Goal: Register for event/course

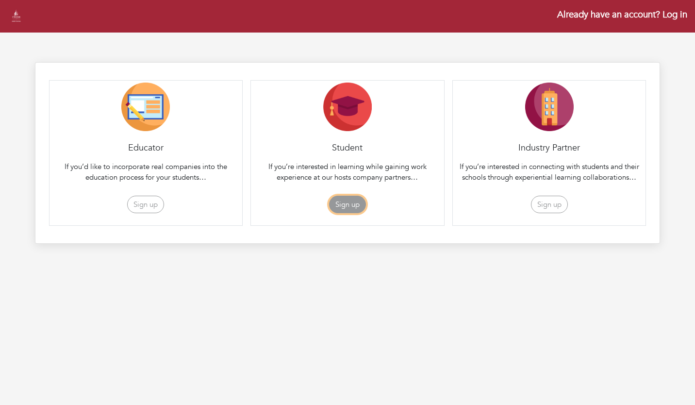
click at [358, 205] on button "Sign up" at bounding box center [347, 205] width 37 height 18
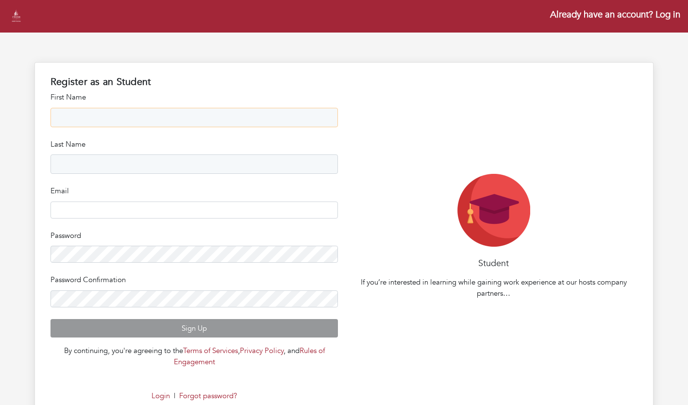
click at [246, 123] on input "text" at bounding box center [194, 117] width 288 height 19
type input "*******"
click at [261, 164] on input "text" at bounding box center [194, 163] width 288 height 19
click at [218, 122] on input "*******" at bounding box center [194, 117] width 288 height 19
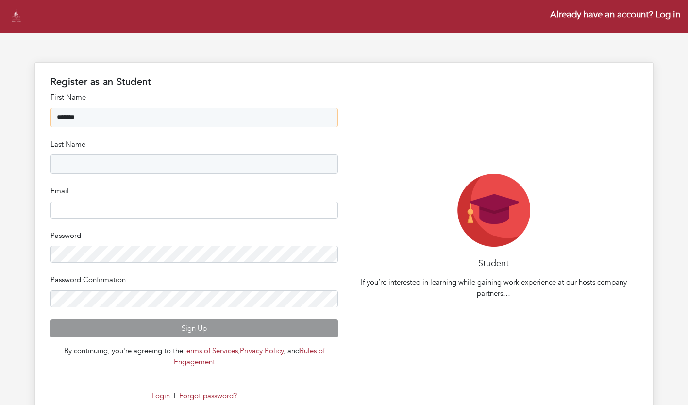
click at [218, 122] on input "*******" at bounding box center [194, 117] width 288 height 19
type input "*******"
click at [241, 169] on input "text" at bounding box center [194, 163] width 288 height 19
type input "*******"
click at [226, 213] on input "email" at bounding box center [194, 209] width 288 height 17
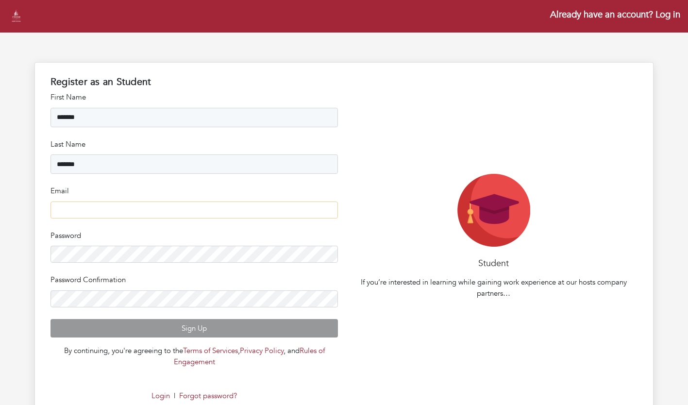
click at [243, 214] on input "email" at bounding box center [194, 209] width 288 height 17
type input "**********"
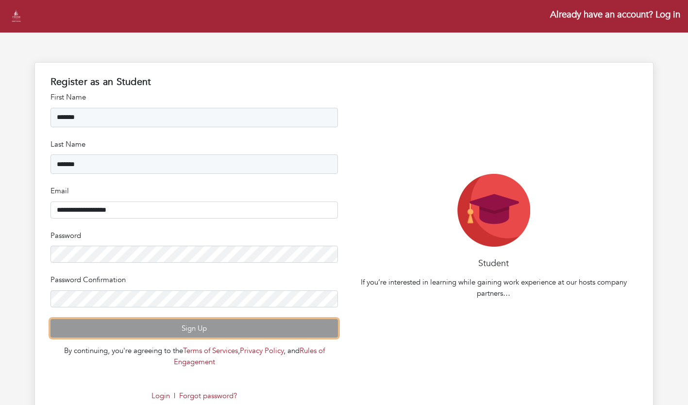
click at [186, 329] on button "Sign Up" at bounding box center [194, 328] width 288 height 19
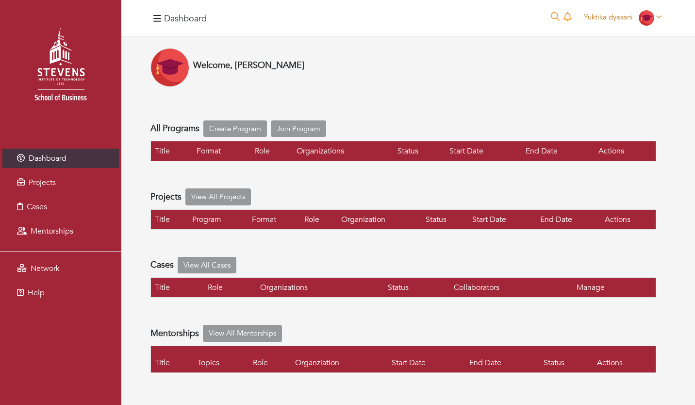
click at [660, 16] on icon at bounding box center [658, 16] width 5 height 7
click at [625, 50] on link "My organizations" at bounding box center [627, 54] width 77 height 15
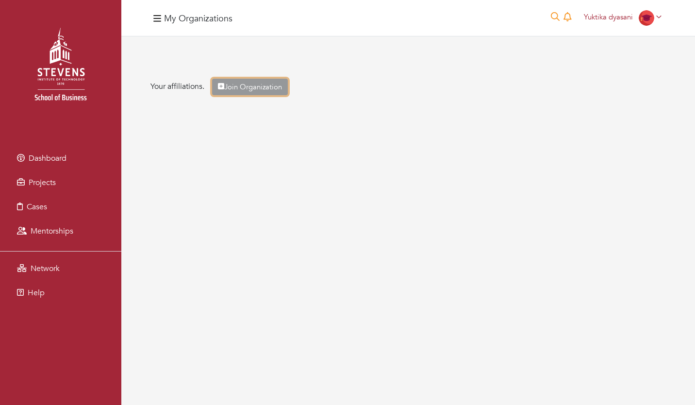
click at [283, 91] on link "Join Organization" at bounding box center [250, 87] width 76 height 17
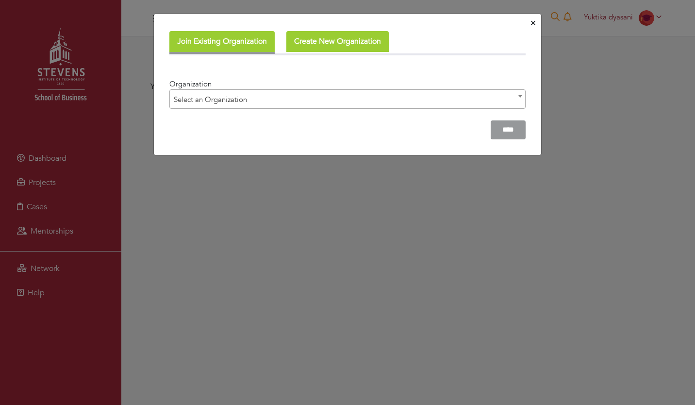
click at [283, 103] on span "Select an Organization" at bounding box center [347, 99] width 355 height 19
click at [270, 100] on span "Select an Organization" at bounding box center [347, 99] width 355 height 19
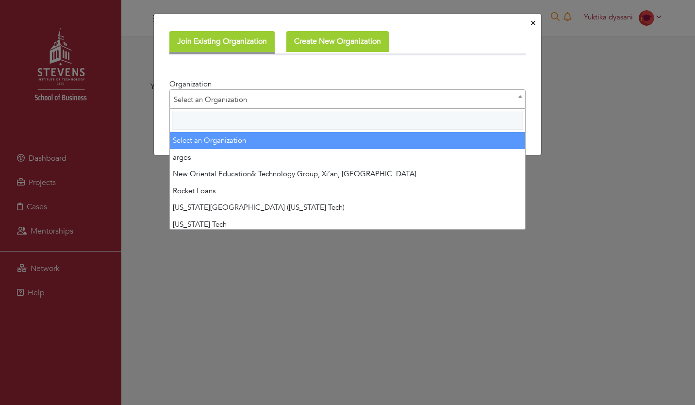
click at [268, 122] on input "Search" at bounding box center [347, 120] width 351 height 19
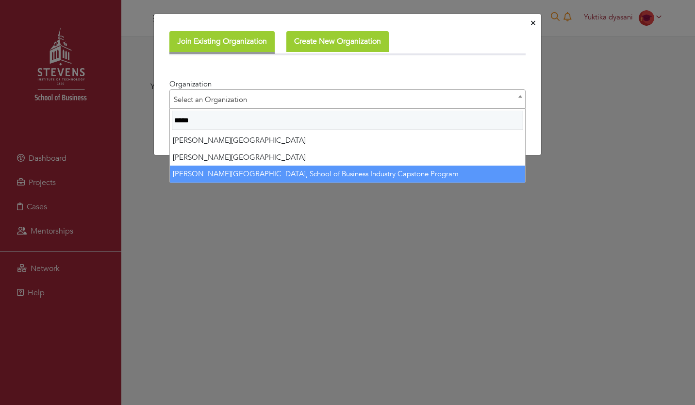
type input "*****"
select select "****"
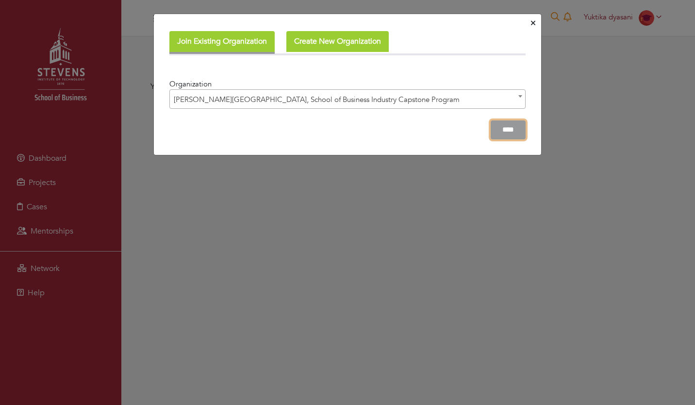
click at [515, 135] on input "****" at bounding box center [508, 129] width 35 height 19
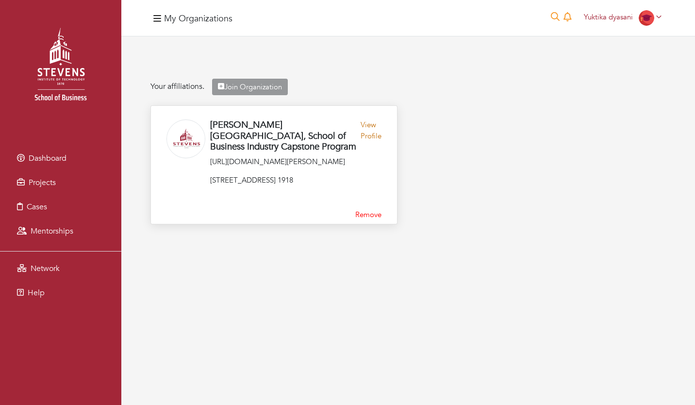
click at [368, 131] on link "View Profile" at bounding box center [370, 137] width 21 height 37
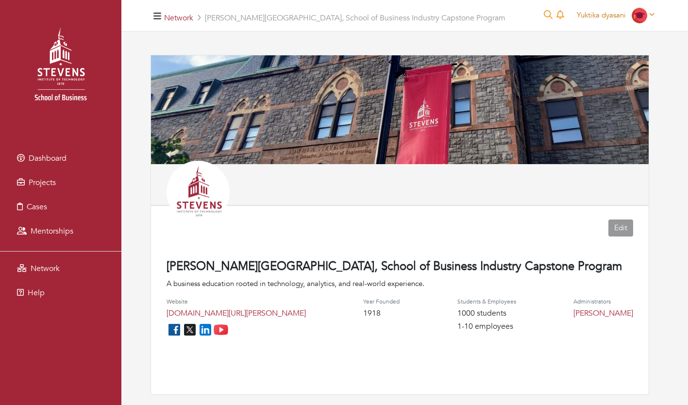
click at [597, 12] on span "Yuktika dyasani" at bounding box center [600, 15] width 49 height 10
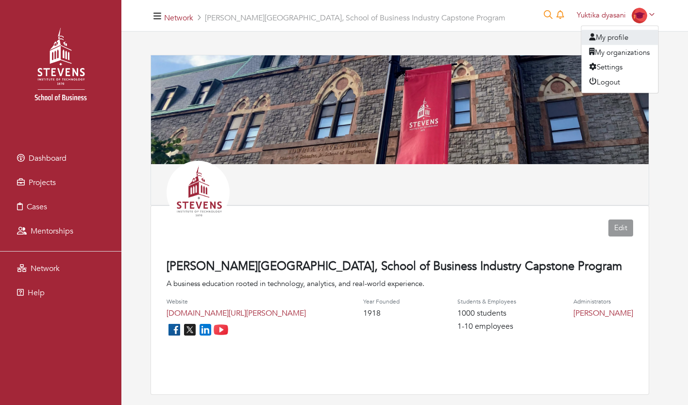
click at [615, 39] on link "My profile" at bounding box center [619, 37] width 77 height 15
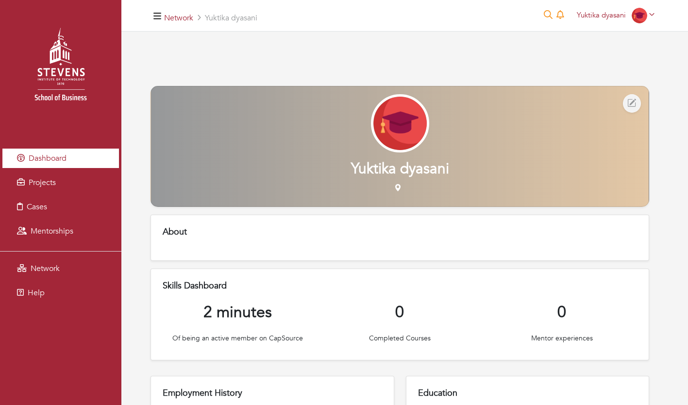
click at [63, 160] on span "Dashboard" at bounding box center [48, 158] width 38 height 11
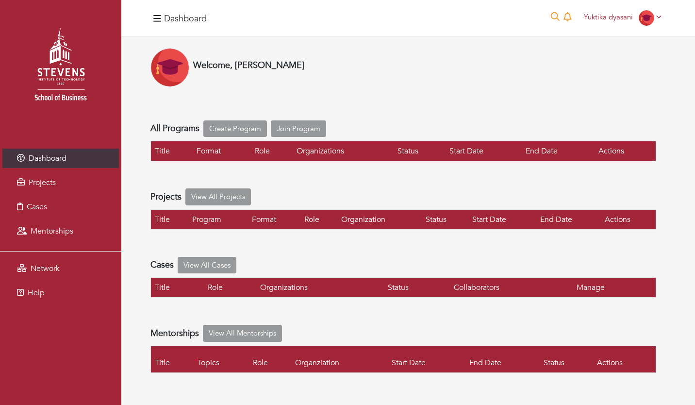
click at [649, 26] on div "0 Yuktika dyasani Yuktika dyasani My profile My organizations Settings Logout" at bounding box center [608, 18] width 115 height 20
click at [650, 13] on img at bounding box center [647, 18] width 16 height 16
click at [638, 45] on link "My profile" at bounding box center [627, 39] width 77 height 15
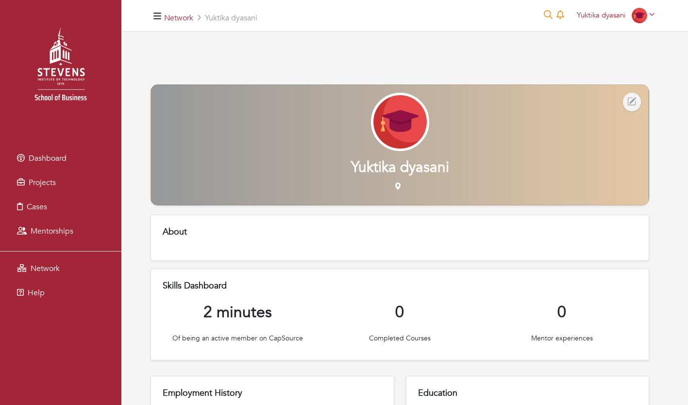
click at [397, 122] on img at bounding box center [400, 122] width 58 height 58
click at [637, 93] on div at bounding box center [631, 102] width 33 height 34
click at [627, 99] on icon "Edit Profile" at bounding box center [631, 102] width 9 height 13
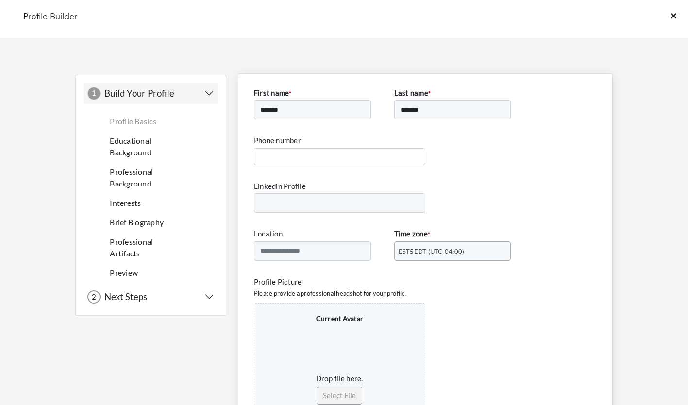
click at [274, 163] on input "Phone number" at bounding box center [339, 156] width 171 height 17
click at [262, 209] on input "Linkedin Profile" at bounding box center [339, 202] width 171 height 19
click at [319, 258] on input "Location" at bounding box center [312, 250] width 117 height 19
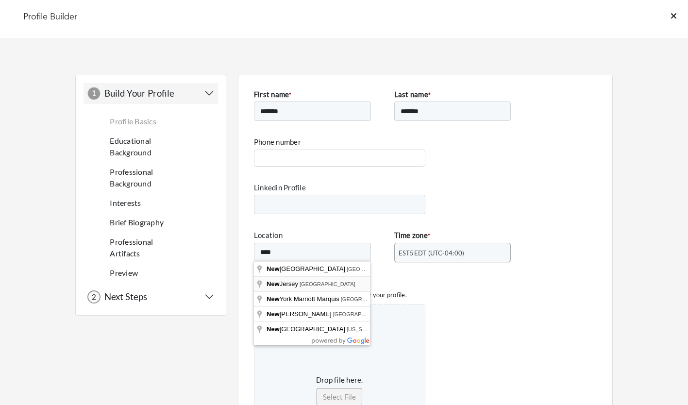
type input "**********"
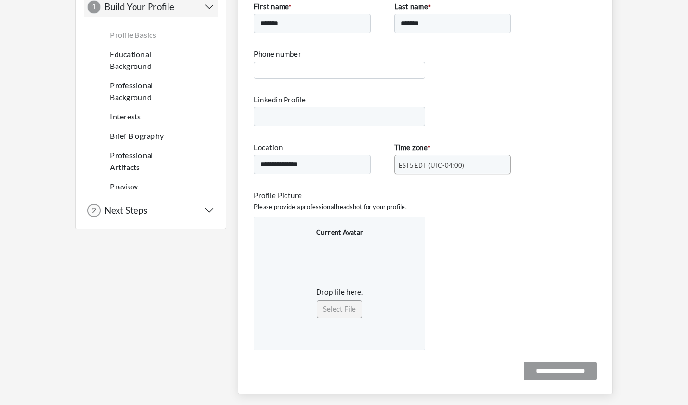
scroll to position [87, 0]
click at [348, 304] on button "Select File" at bounding box center [339, 308] width 46 height 18
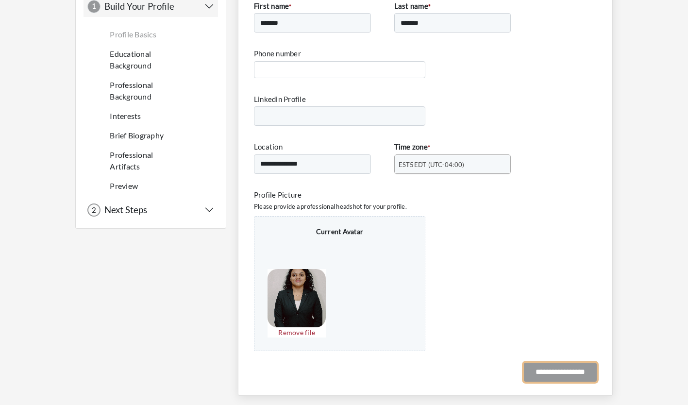
click at [556, 368] on input "**********" at bounding box center [560, 371] width 73 height 19
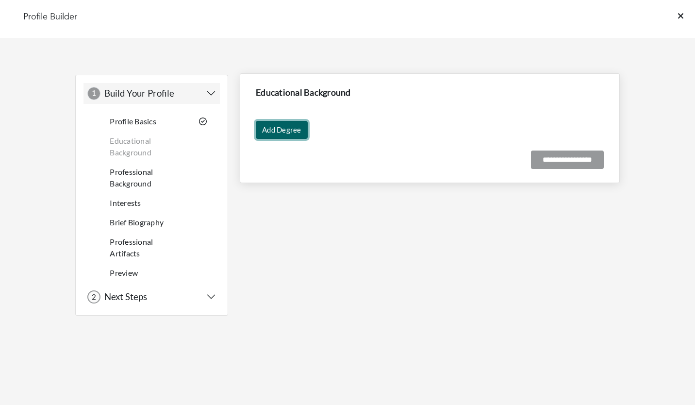
click at [282, 125] on link "Add Degree" at bounding box center [282, 130] width 52 height 18
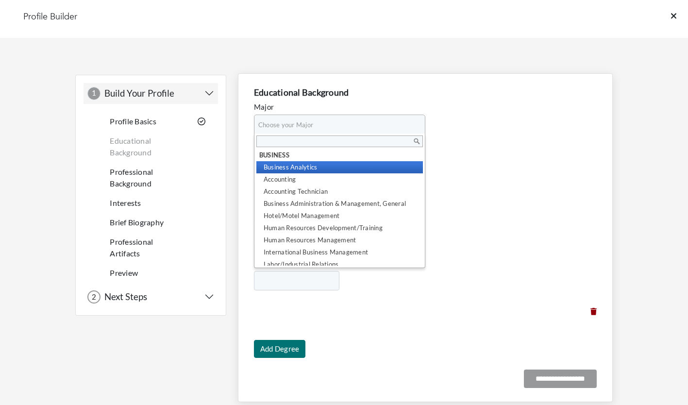
click at [311, 118] on span "Choose your Major" at bounding box center [335, 124] width 154 height 19
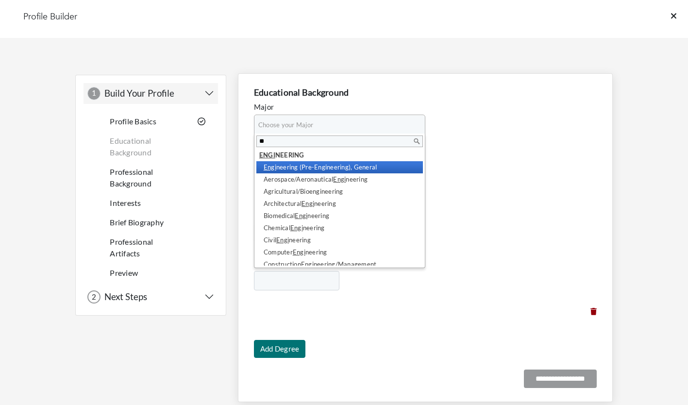
type input "*"
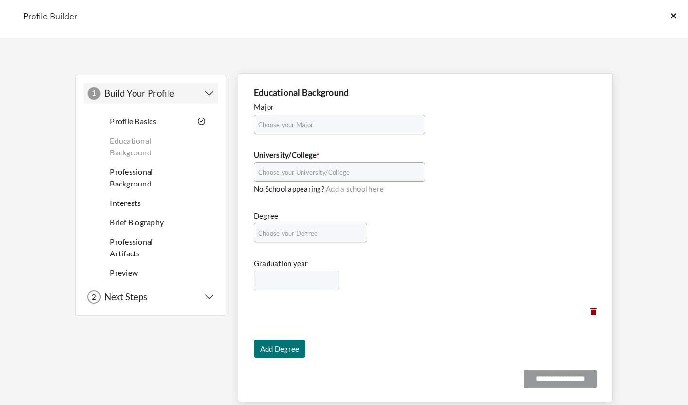
click at [284, 124] on span "Choose your Major" at bounding box center [335, 124] width 154 height 19
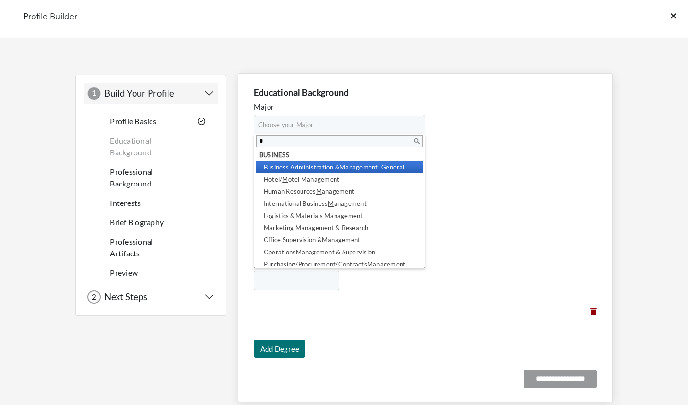
type input "*"
click at [356, 164] on li "Business Administration & M anagement, General" at bounding box center [339, 167] width 166 height 12
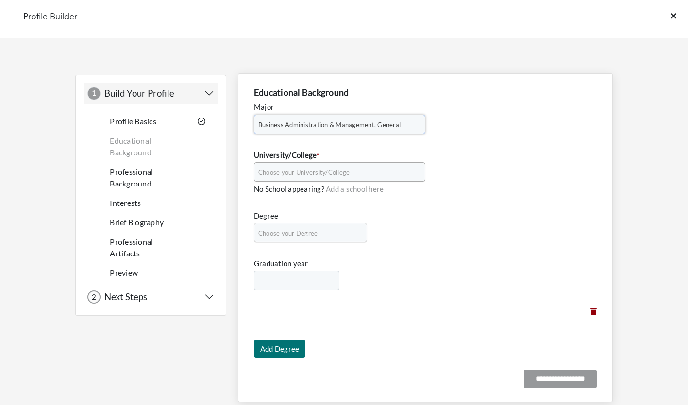
click at [332, 172] on span "Choose your University/College" at bounding box center [335, 172] width 154 height 19
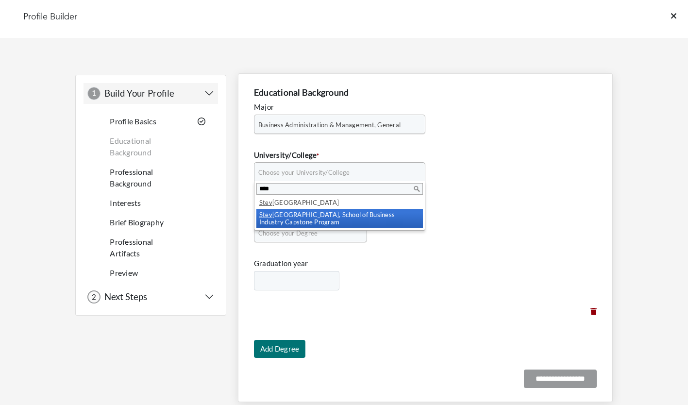
type input "****"
click at [339, 219] on li "Stev ens Institute of Technology, School of Business Industry Capstone Program" at bounding box center [339, 218] width 166 height 19
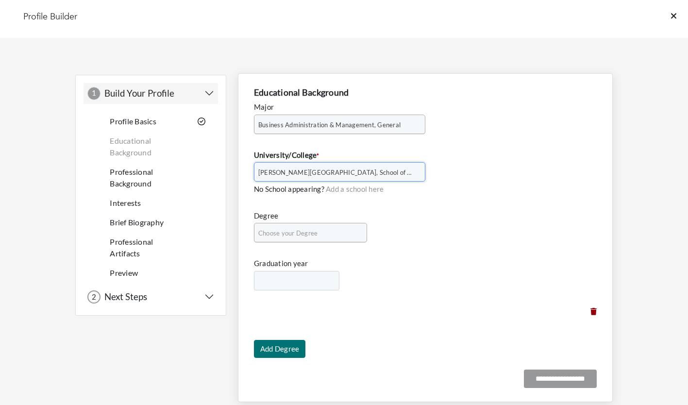
click at [335, 233] on span "Choose your Degree" at bounding box center [306, 232] width 96 height 19
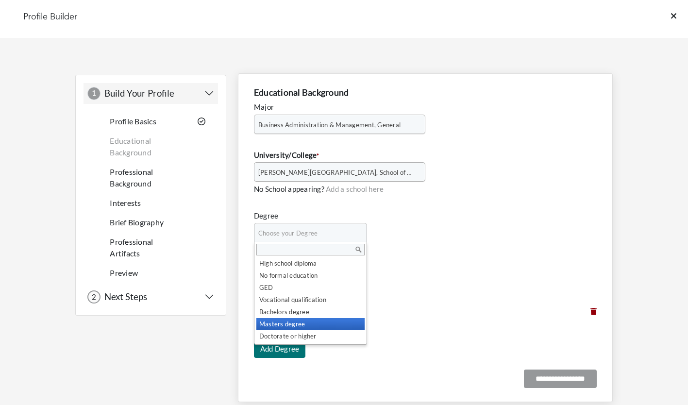
click at [310, 321] on li "Masters degree" at bounding box center [310, 324] width 108 height 12
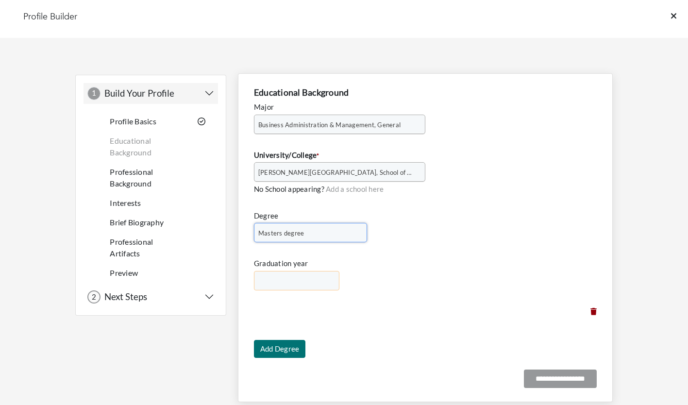
click at [305, 272] on select "**** **** **** **** **** **** **** **** **** **** **** **** **** **** **** ****…" at bounding box center [297, 280] width 86 height 19
select select "****"
click at [254, 271] on select "**** **** **** **** **** **** **** **** **** **** **** **** **** **** **** ****…" at bounding box center [297, 280] width 86 height 19
click at [534, 378] on input "**********" at bounding box center [560, 378] width 73 height 19
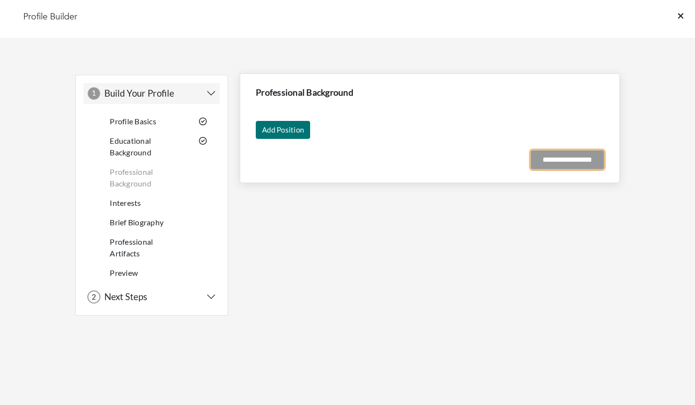
click at [580, 152] on input "**********" at bounding box center [567, 159] width 73 height 19
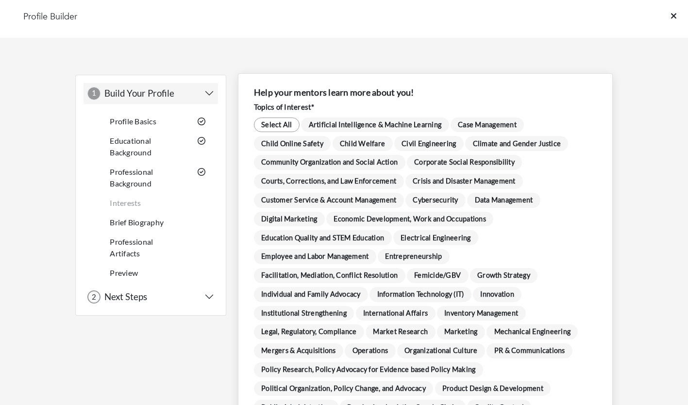
click at [358, 124] on span "Artificial Intelligence & Machine Learning" at bounding box center [374, 124] width 147 height 15
click at [497, 125] on span "Case Management" at bounding box center [487, 124] width 74 height 15
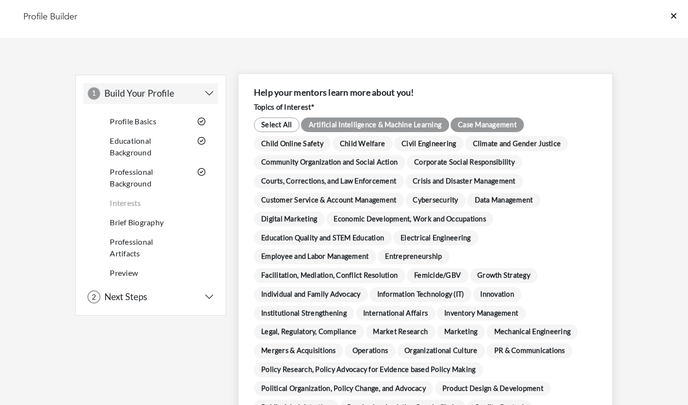
click at [438, 126] on span "Artificial Intelligence & Machine Learning" at bounding box center [374, 124] width 147 height 15
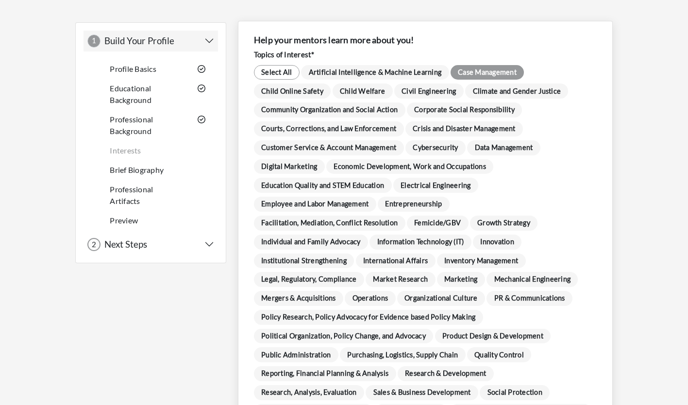
scroll to position [56, 0]
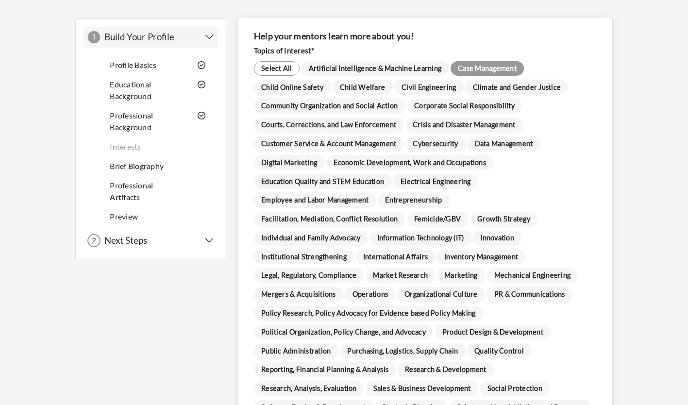
click at [382, 147] on span "Customer Service & Account Management" at bounding box center [329, 143] width 150 height 15
click at [535, 332] on span "Product Design & Development" at bounding box center [493, 332] width 116 height 15
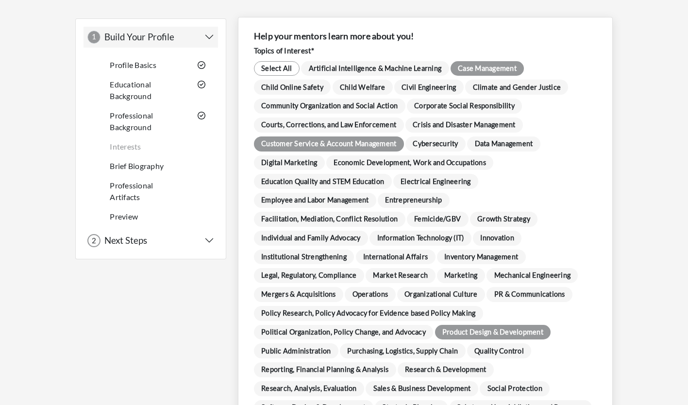
click at [551, 90] on span "Climate and Gender Justice" at bounding box center [516, 87] width 103 height 15
click at [512, 343] on span "Quality Control" at bounding box center [499, 350] width 65 height 15
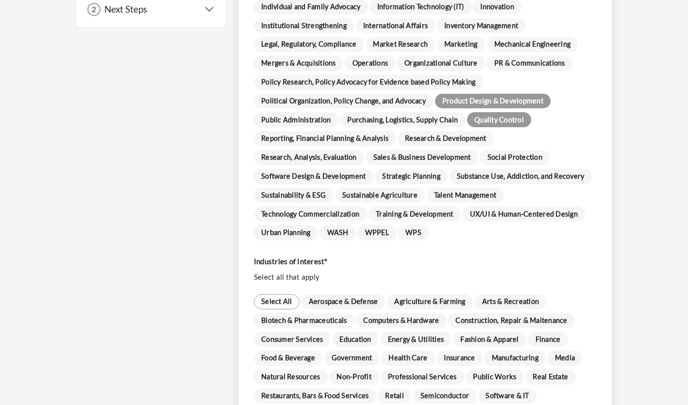
scroll to position [238, 0]
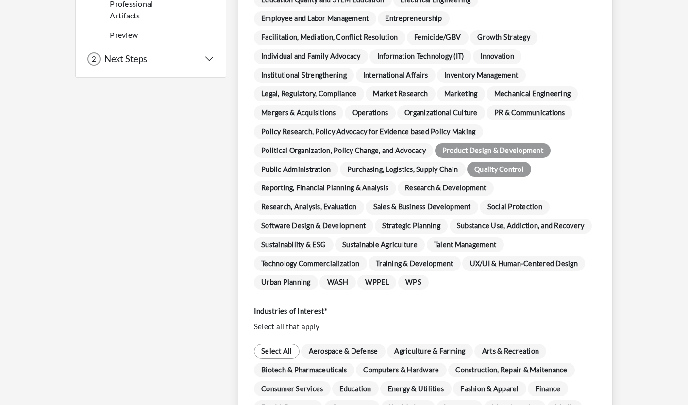
click at [382, 116] on span "Operations" at bounding box center [369, 112] width 50 height 15
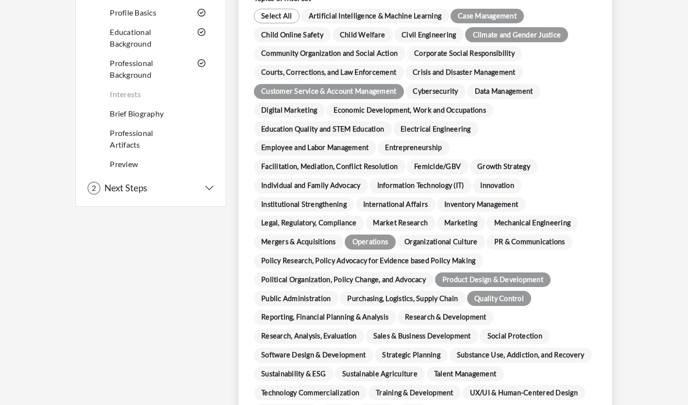
scroll to position [107, 0]
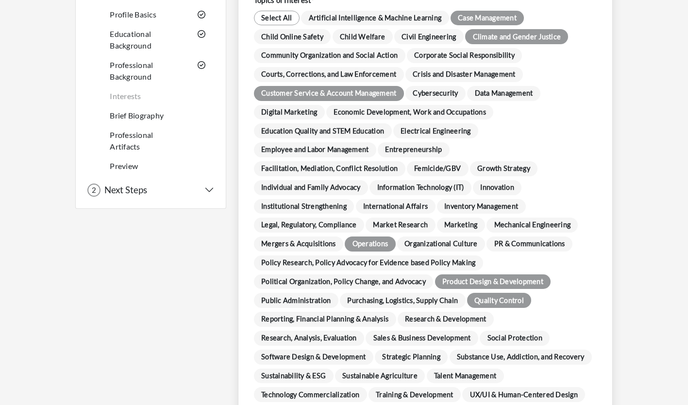
click at [462, 220] on span "Marketing" at bounding box center [461, 224] width 48 height 15
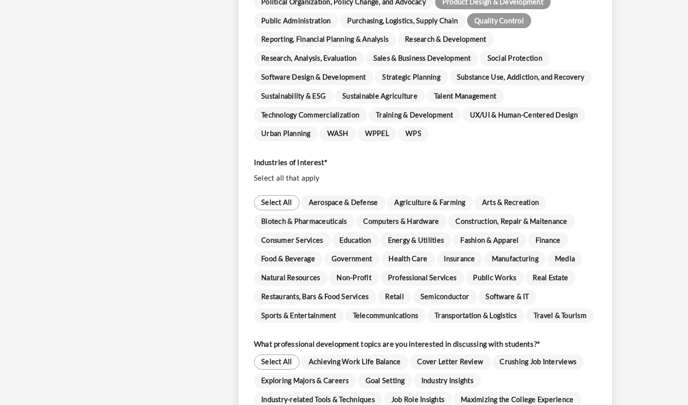
scroll to position [390, 0]
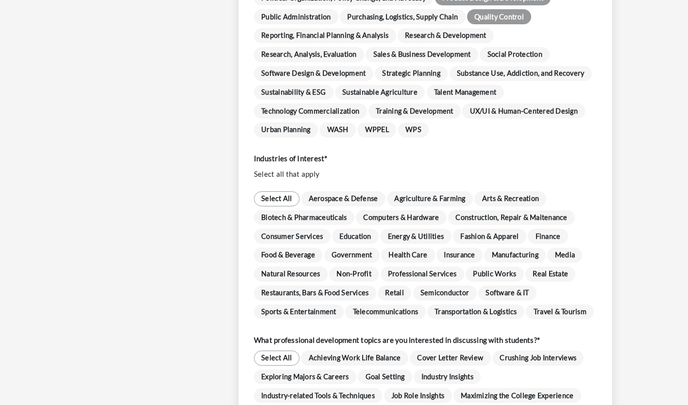
click at [496, 239] on span "Fashion & Apparel" at bounding box center [489, 236] width 73 height 15
click at [357, 238] on span "Education" at bounding box center [355, 236] width 47 height 15
click at [307, 274] on span "Natural Resources" at bounding box center [291, 273] width 74 height 15
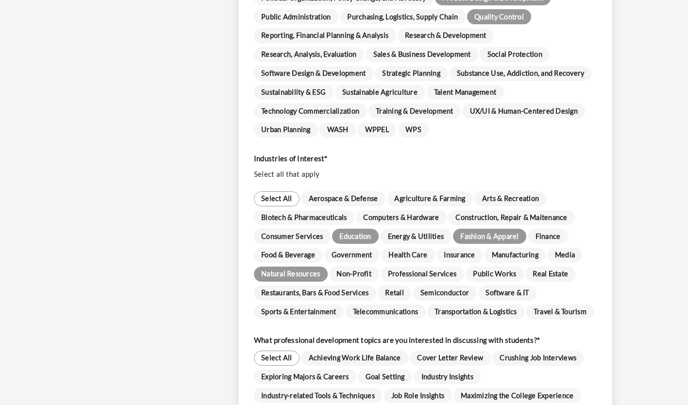
click at [492, 278] on span "Public Works" at bounding box center [494, 273] width 58 height 15
click at [553, 312] on span "Travel & Tourism" at bounding box center [559, 311] width 68 height 15
click at [534, 193] on span "Arts & Recreation" at bounding box center [510, 198] width 72 height 15
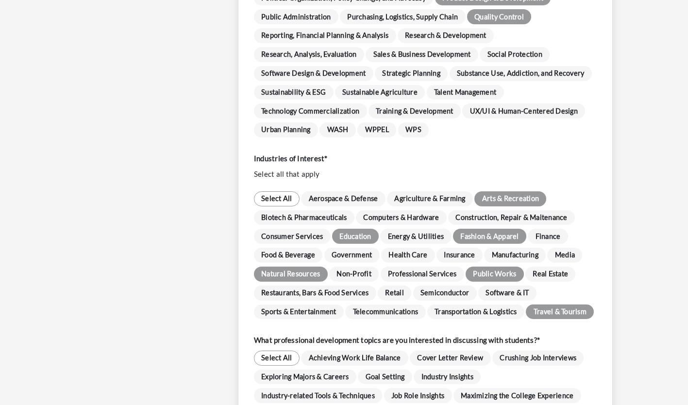
click at [440, 201] on span "Agriculture & Farming" at bounding box center [430, 198] width 86 height 15
click at [295, 235] on span "Consumer Services" at bounding box center [292, 236] width 77 height 15
click at [300, 258] on span "Food & Beverage" at bounding box center [288, 254] width 69 height 15
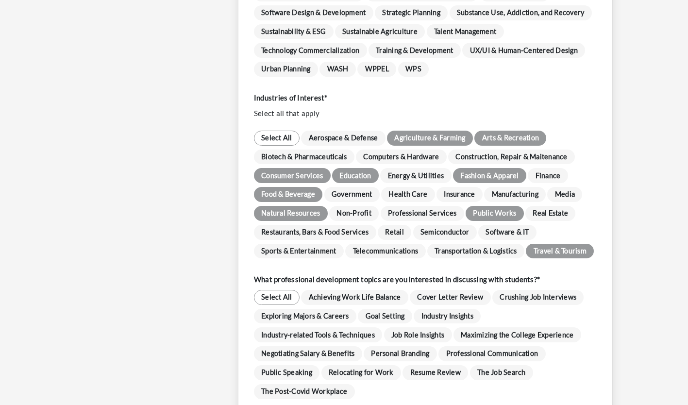
scroll to position [450, 0]
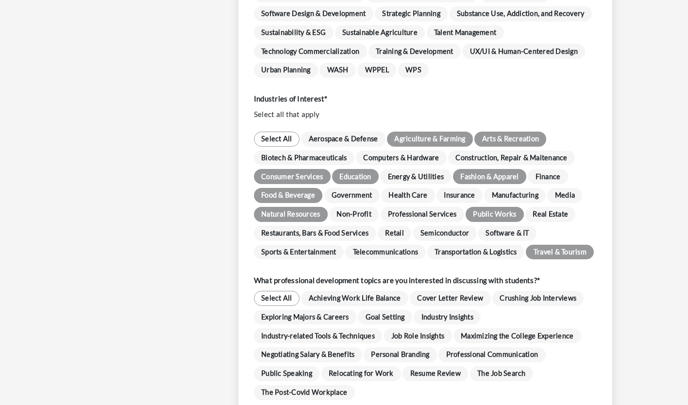
click at [405, 197] on span "Health Care" at bounding box center [408, 195] width 54 height 15
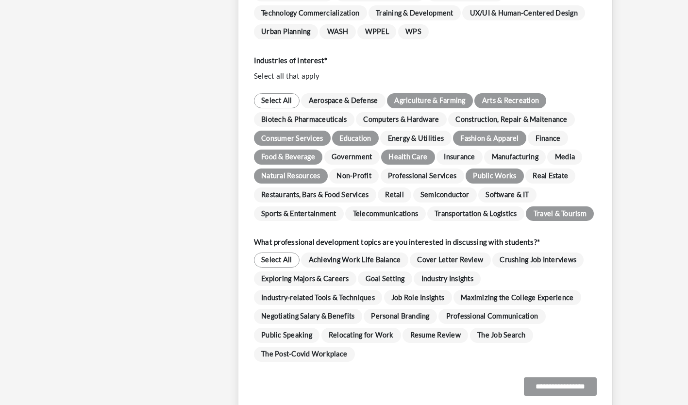
scroll to position [489, 0]
click at [569, 153] on span "Media" at bounding box center [564, 156] width 35 height 15
click at [541, 174] on span "Real Estate" at bounding box center [550, 175] width 50 height 15
click at [545, 178] on span "Real Estate" at bounding box center [550, 175] width 50 height 15
click at [553, 171] on span "Real Estate" at bounding box center [550, 175] width 50 height 15
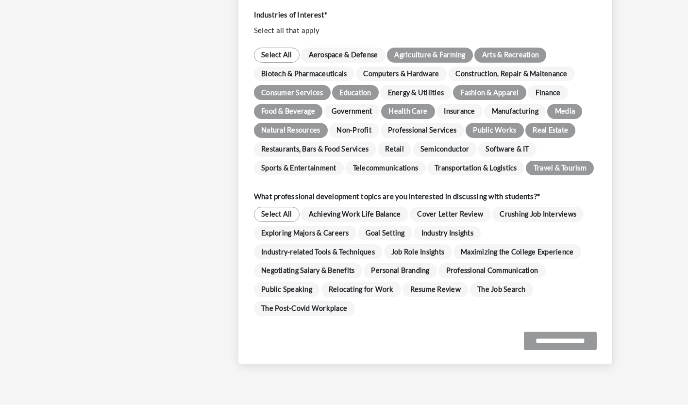
scroll to position [537, 0]
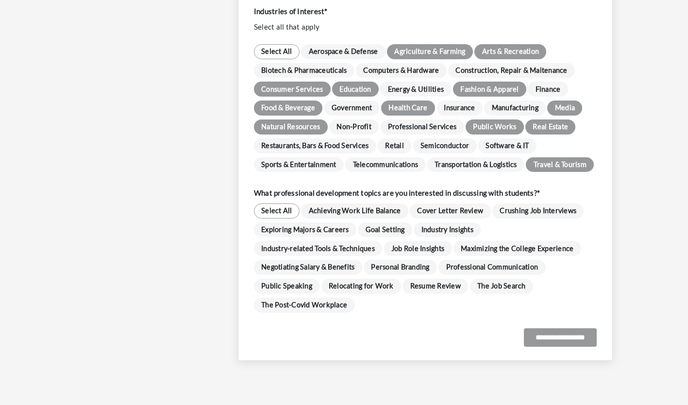
click at [379, 212] on span "Achieving Work Life Balance" at bounding box center [354, 210] width 107 height 15
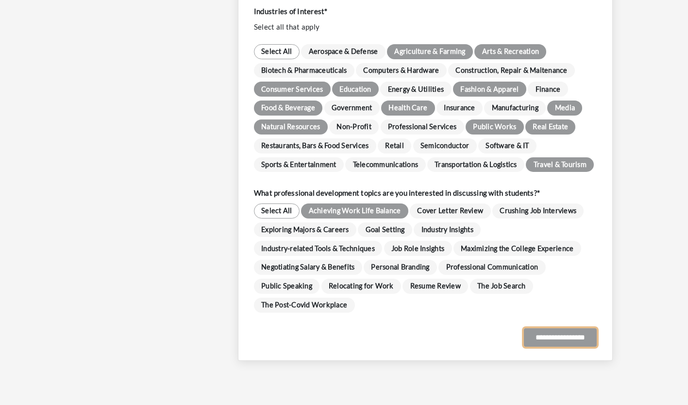
click at [577, 345] on input "**********" at bounding box center [560, 337] width 73 height 19
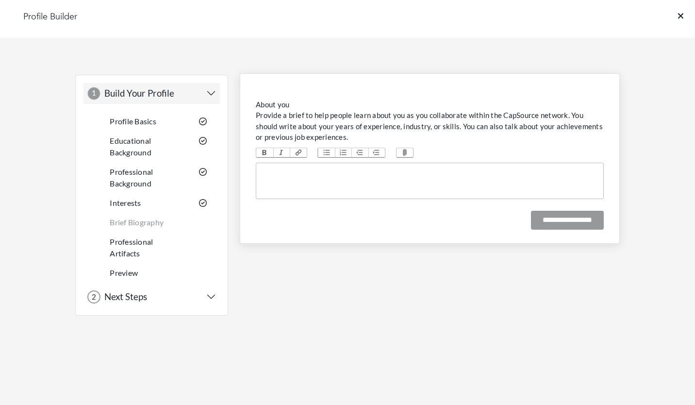
click at [499, 166] on trix-editor at bounding box center [430, 181] width 348 height 36
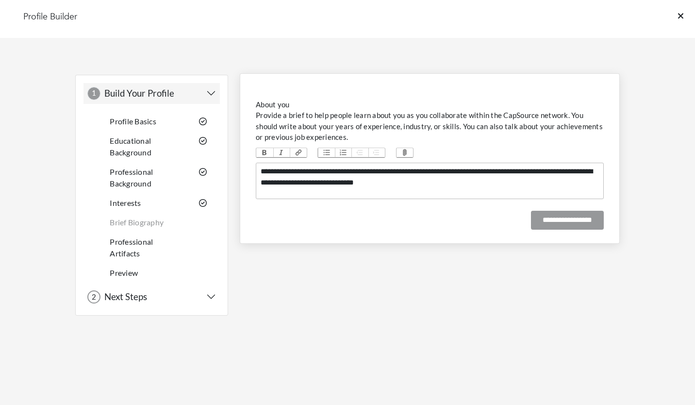
type trix-editor "**********"
click at [600, 228] on input "**********" at bounding box center [567, 220] width 73 height 19
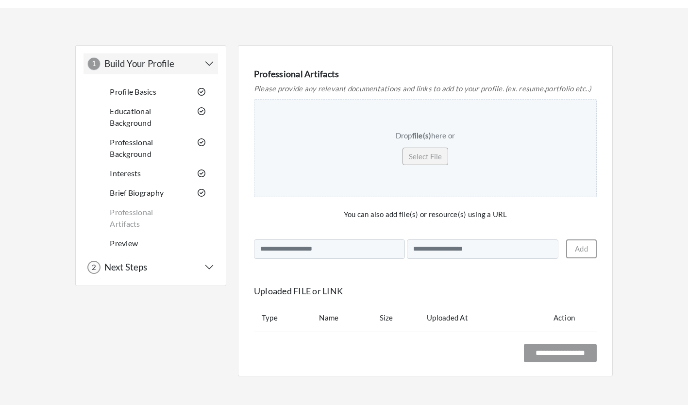
scroll to position [44, 0]
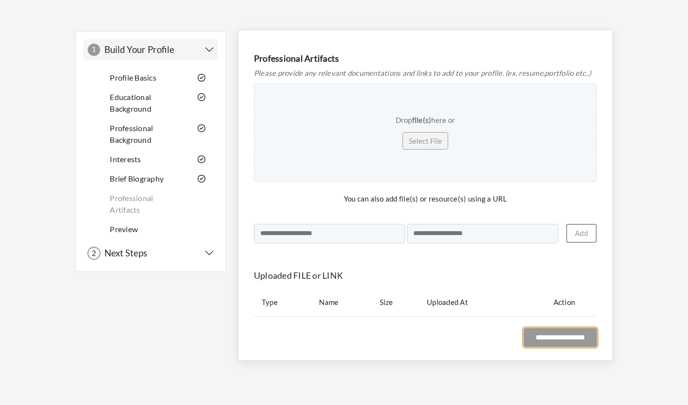
click at [565, 346] on input "**********" at bounding box center [560, 337] width 73 height 19
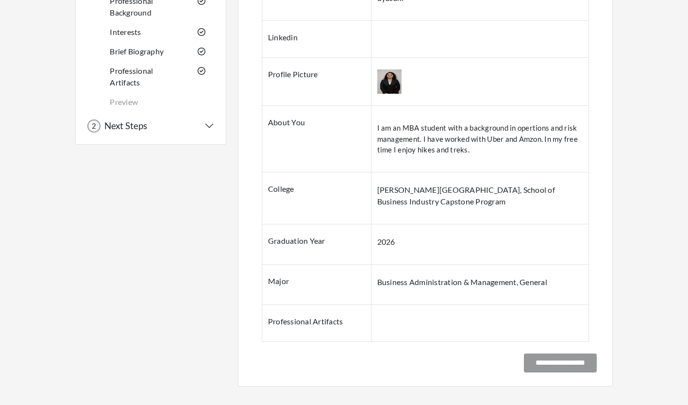
scroll to position [195, 0]
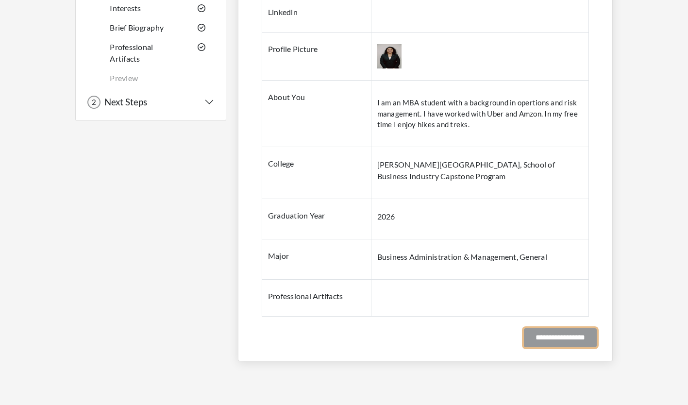
click at [549, 345] on input "**********" at bounding box center [560, 337] width 73 height 19
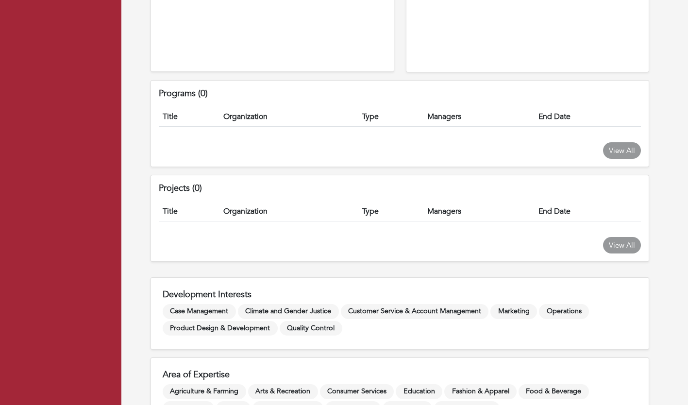
scroll to position [628, 0]
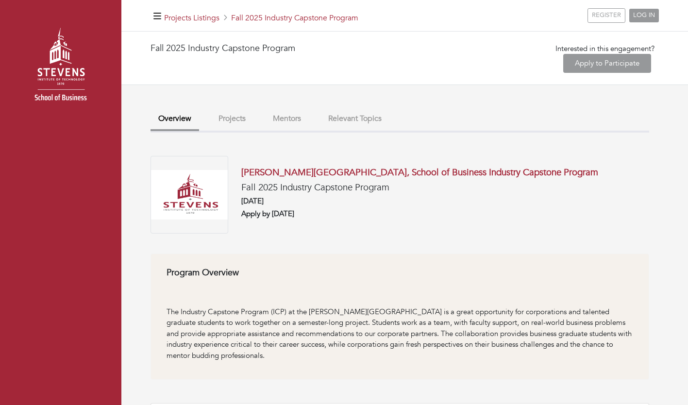
click at [229, 124] on button "Projects" at bounding box center [232, 118] width 43 height 21
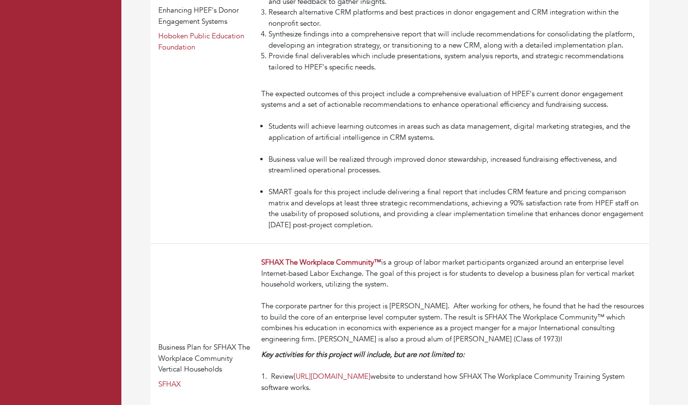
scroll to position [756, 0]
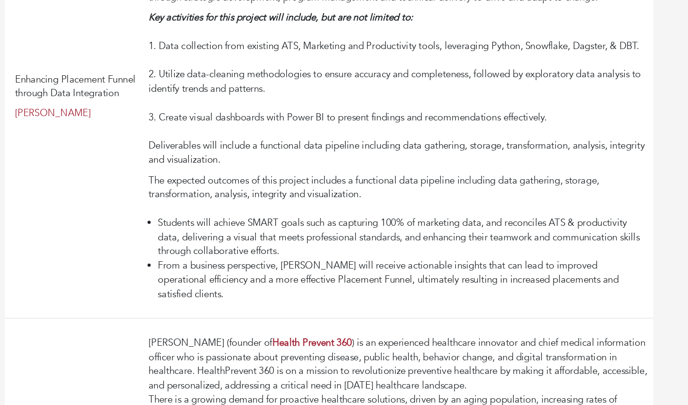
scroll to position [1507, 0]
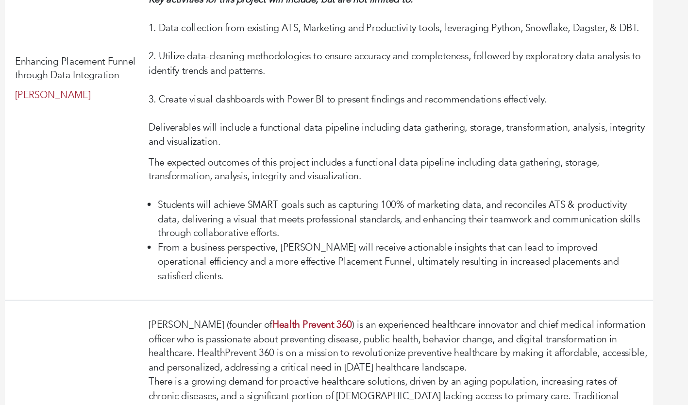
click at [667, 161] on div "Fall 2025 Industry Capstone Program Interested in this engagement? Apply to Par…" at bounding box center [404, 66] width 566 height 3084
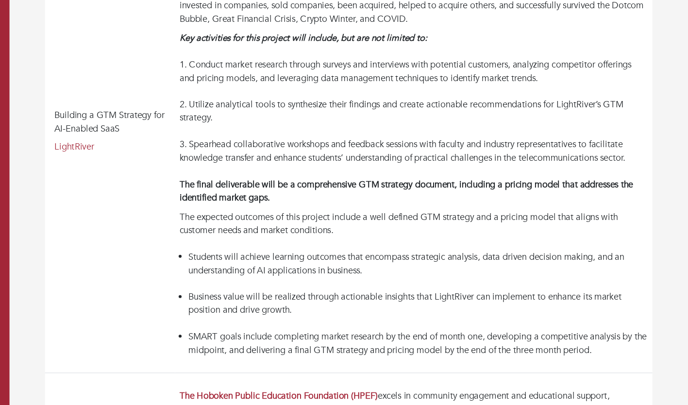
scroll to position [196, 0]
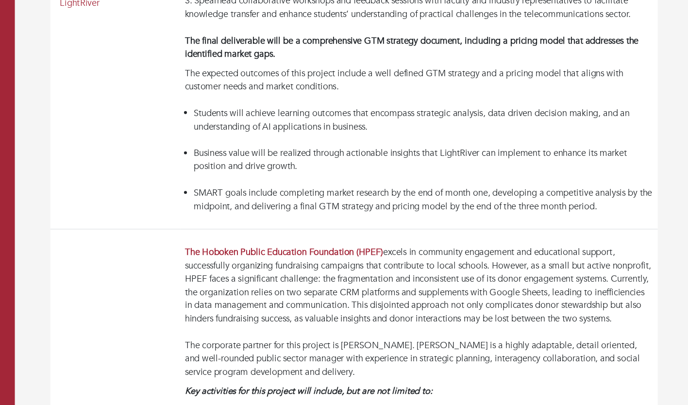
click at [633, 274] on div "The Hoboken Public Education Foundation (HPEF) excels in community engagement a…" at bounding box center [453, 328] width 384 height 109
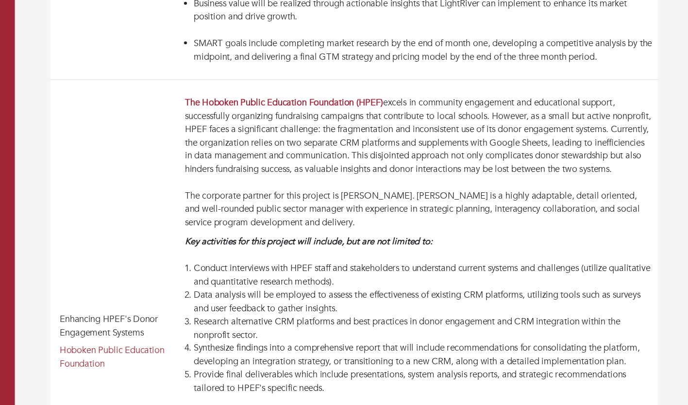
click at [606, 256] on li "Data analysis will be employed to assess the effectiveness of existing CRM plat…" at bounding box center [456, 247] width 377 height 22
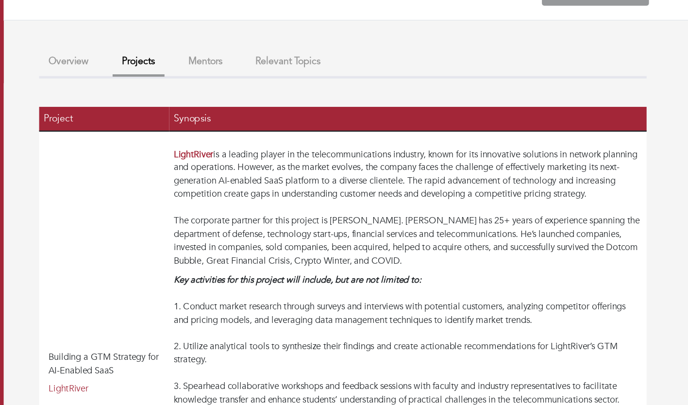
scroll to position [0, 0]
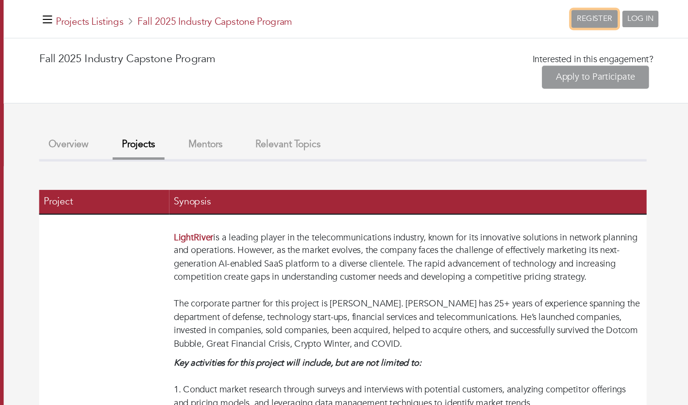
click at [609, 14] on link "REGISTER" at bounding box center [606, 15] width 38 height 15
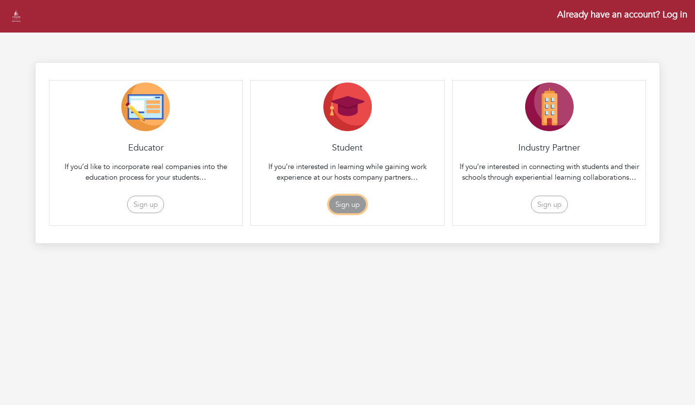
click at [336, 199] on button "Sign up" at bounding box center [347, 205] width 37 height 18
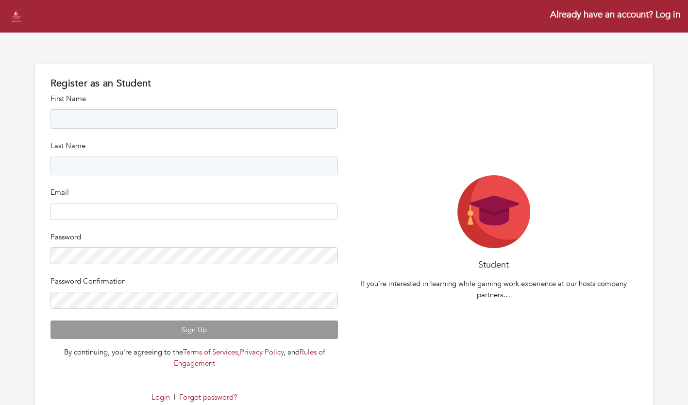
click at [14, 0] on div "Already have an account? Log in" at bounding box center [344, 16] width 688 height 33
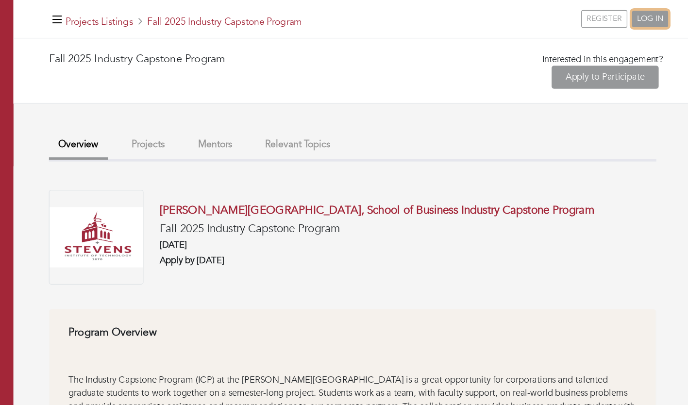
click at [656, 18] on link "LOG IN" at bounding box center [644, 16] width 30 height 14
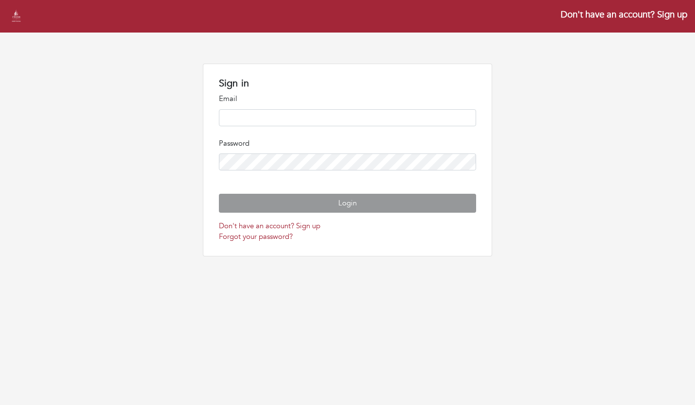
type input "**********"
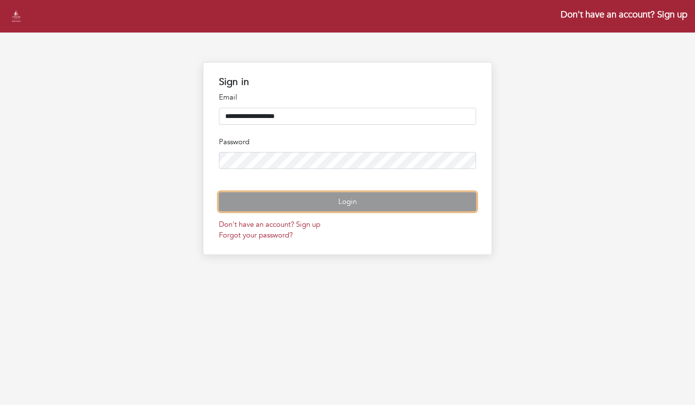
click at [420, 211] on button "Login" at bounding box center [348, 201] width 258 height 19
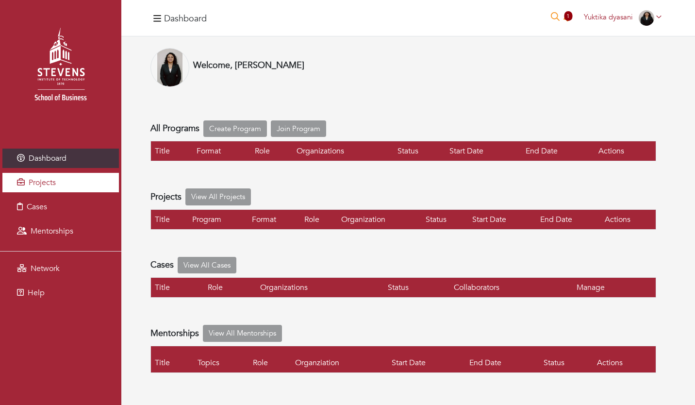
click at [59, 178] on link "Projects" at bounding box center [60, 182] width 116 height 19
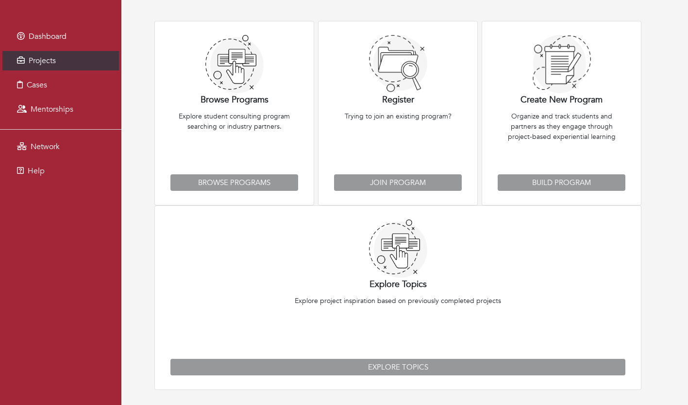
scroll to position [119, 0]
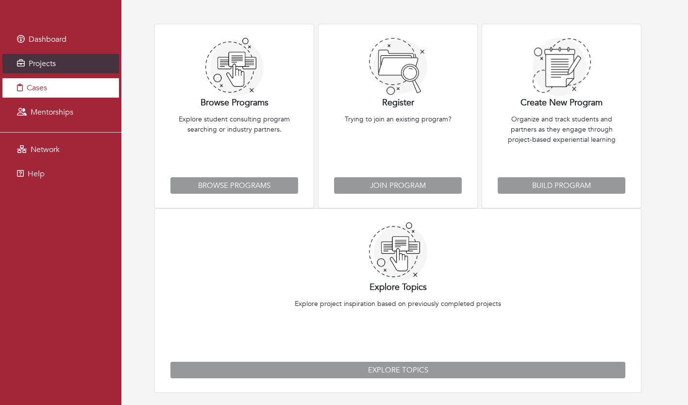
click at [62, 82] on link "Cases" at bounding box center [60, 87] width 116 height 19
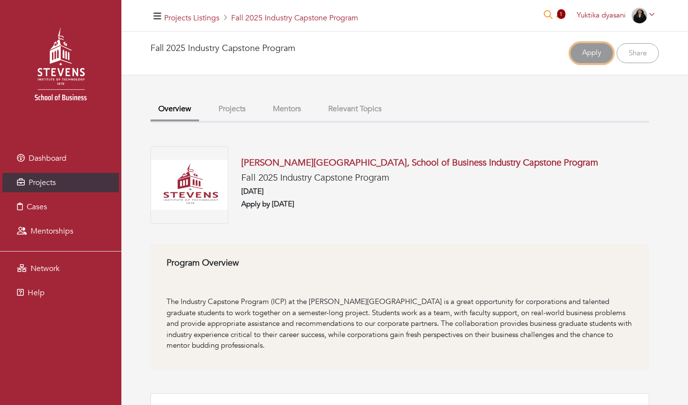
click at [585, 49] on link "Apply" at bounding box center [591, 53] width 42 height 20
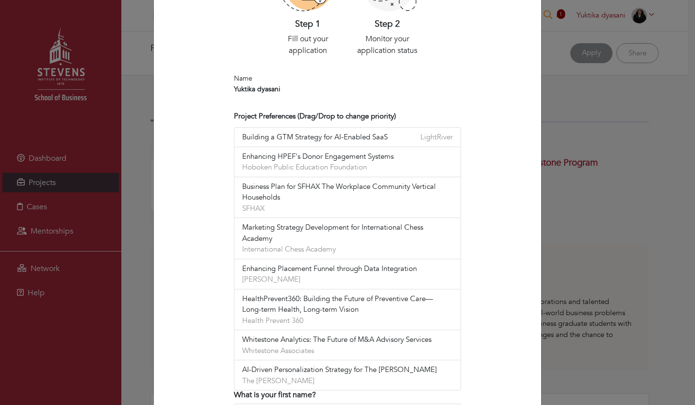
scroll to position [264, 0]
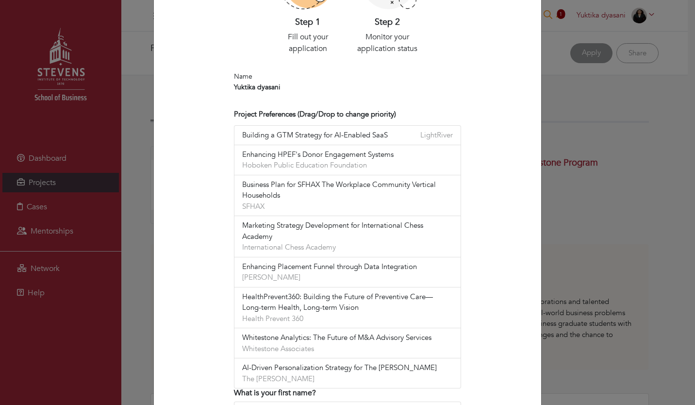
drag, startPoint x: 219, startPoint y: 286, endPoint x: 134, endPoint y: 191, distance: 127.1
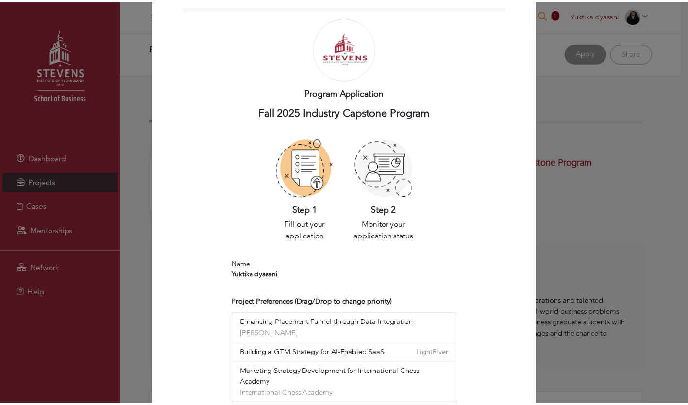
scroll to position [0, 0]
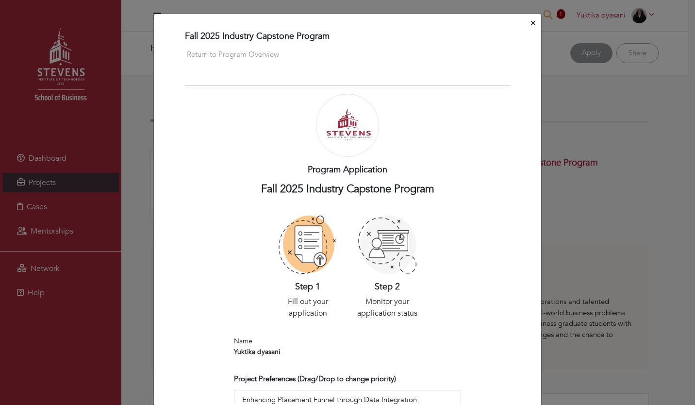
click at [531, 23] on icon "Close" at bounding box center [533, 23] width 4 height 4
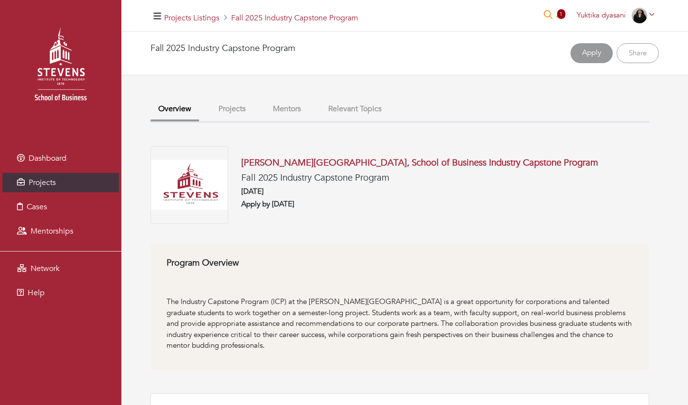
click at [231, 116] on button "Projects" at bounding box center [232, 108] width 43 height 21
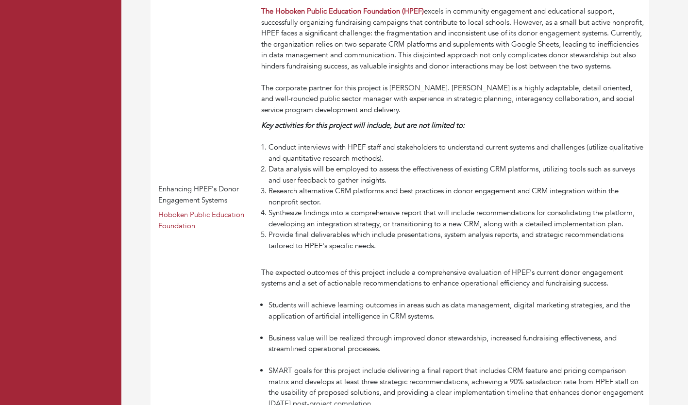
scroll to position [571, 0]
click at [427, 275] on td "The Hoboken Public Education Foundation (HPEF) excels in community engagement a…" at bounding box center [453, 206] width 392 height 429
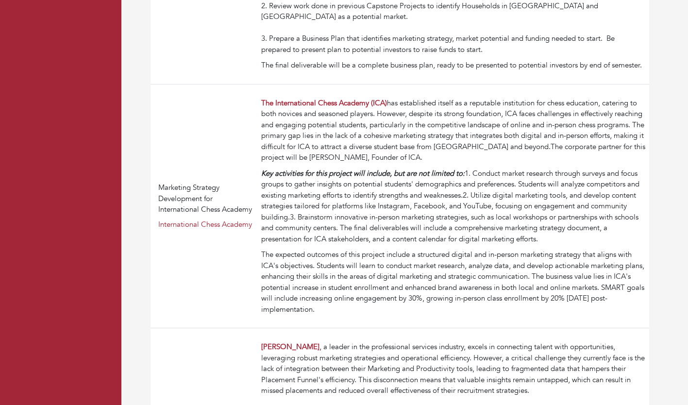
scroll to position [1152, 0]
